Goal: Find specific page/section: Find specific page/section

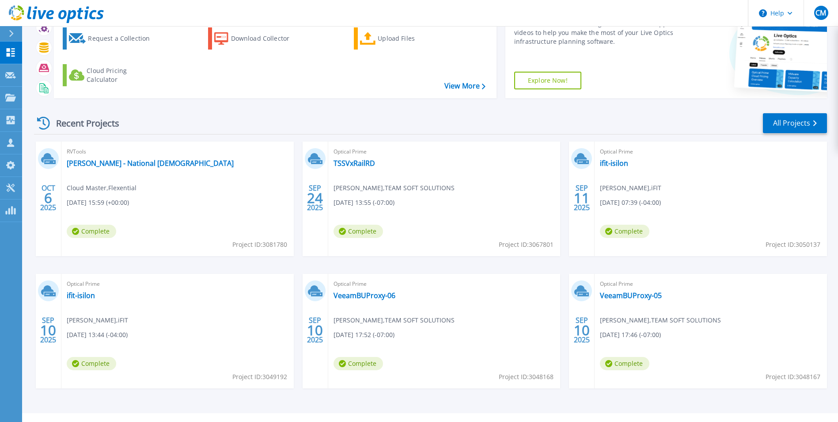
scroll to position [68, 0]
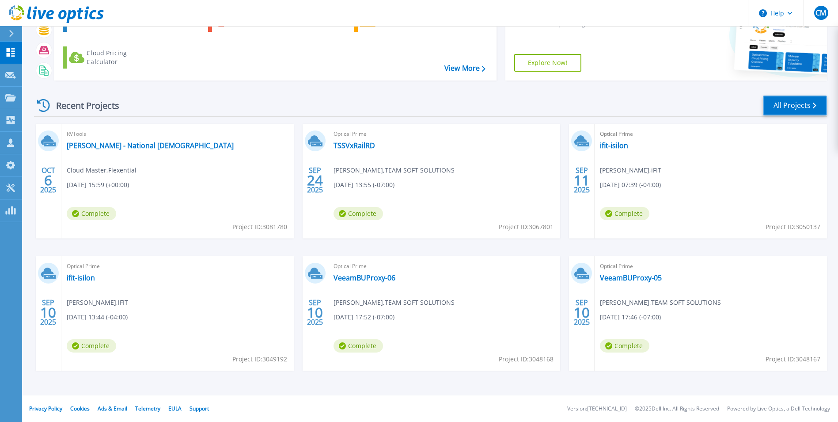
click at [782, 109] on link "All Projects" at bounding box center [795, 105] width 64 height 20
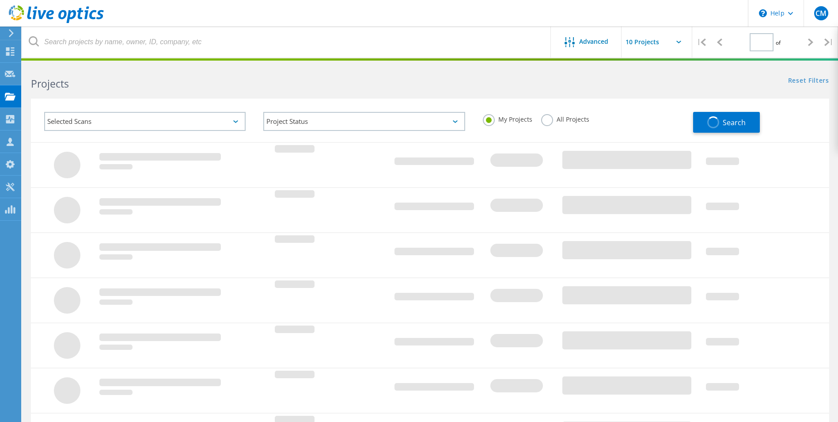
type input "1"
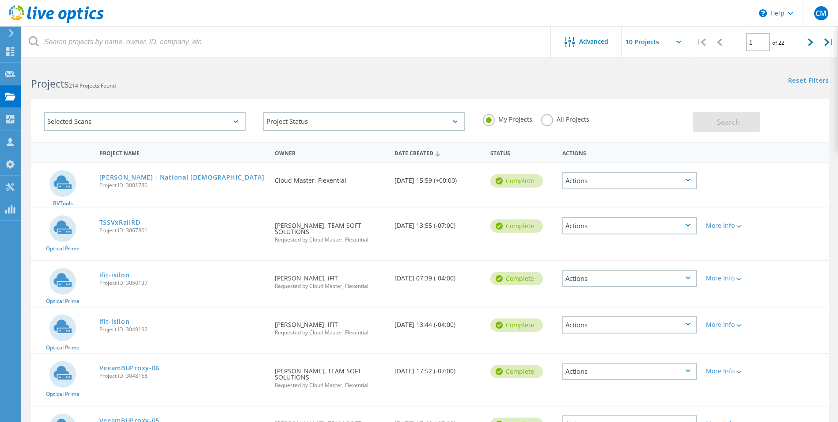
drag, startPoint x: 270, startPoint y: 182, endPoint x: 480, endPoint y: 184, distance: 209.5
click at [480, 184] on div "RVTools Eric McVey - National Christian Project ID: 3081780 Requested By Cloud …" at bounding box center [430, 185] width 799 height 44
